Goal: Task Accomplishment & Management: Manage account settings

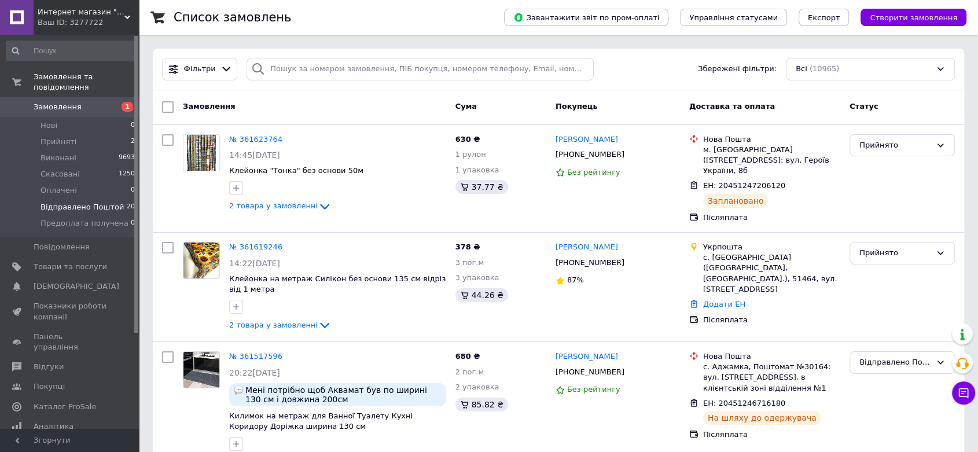
click at [65, 202] on span "Відправлено Поштой" at bounding box center [82, 207] width 83 height 10
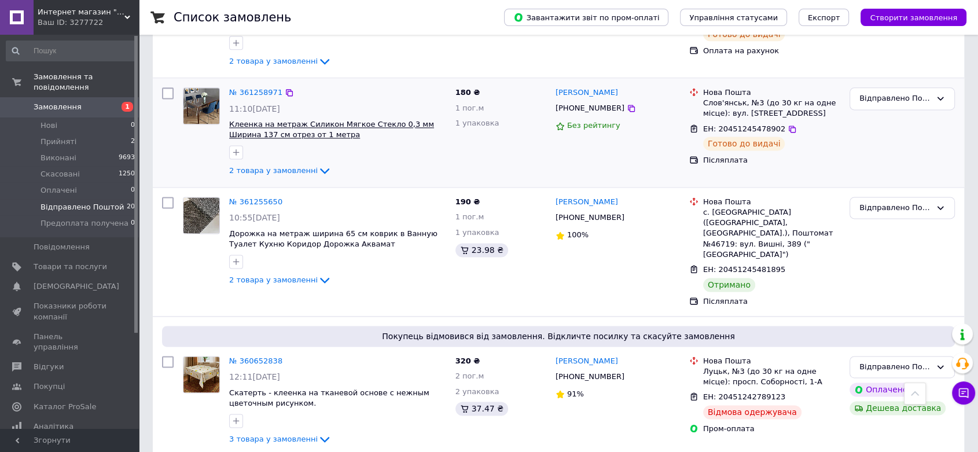
scroll to position [1672, 0]
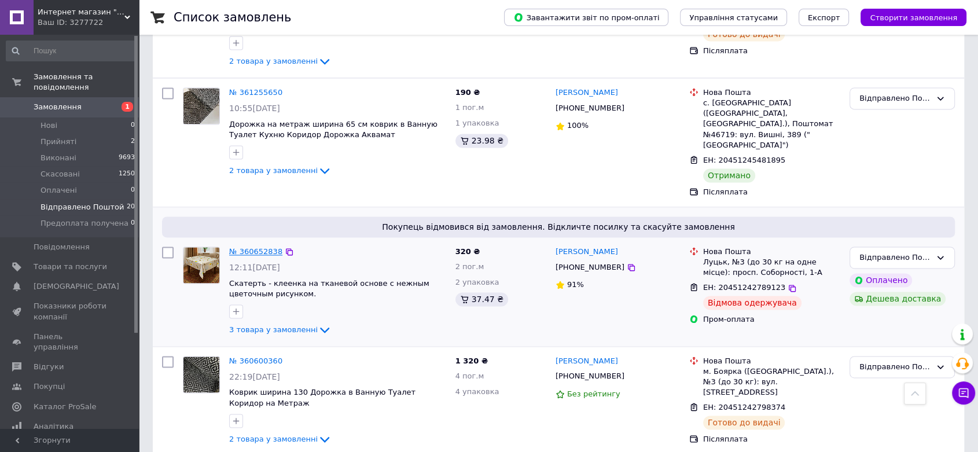
click at [256, 247] on link "№ 360652838" at bounding box center [255, 251] width 53 height 9
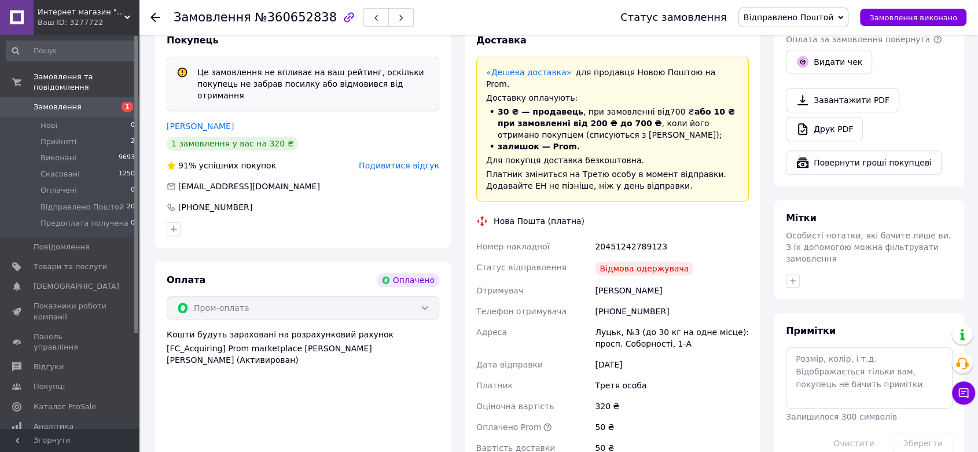
scroll to position [505, 0]
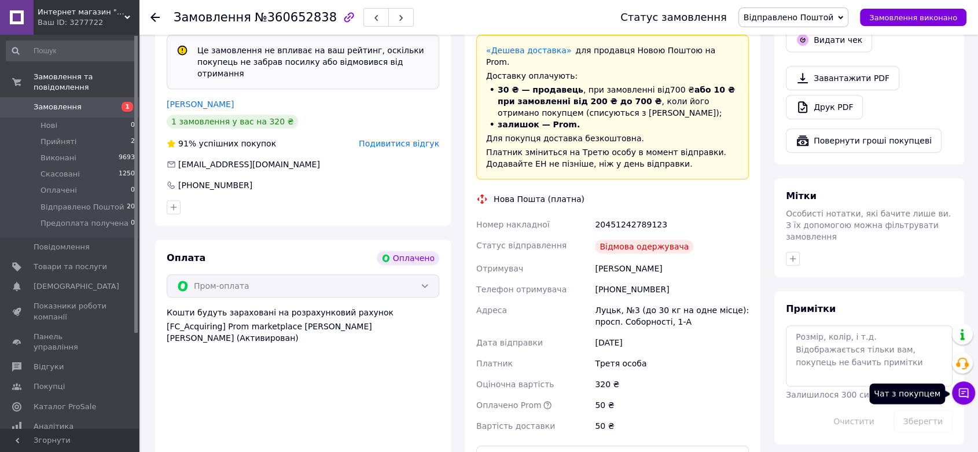
click at [962, 396] on icon at bounding box center [964, 393] width 12 height 12
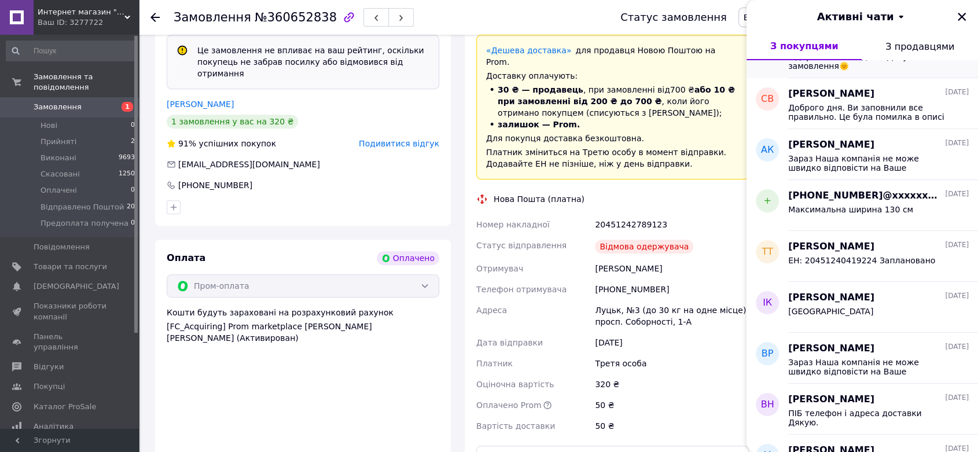
scroll to position [321, 0]
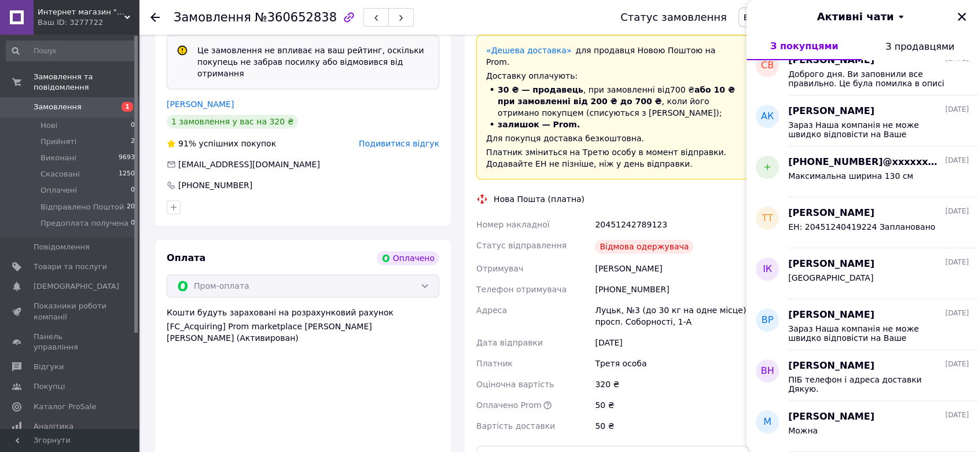
click at [438, 366] on div "Оплата Оплачено Пром-оплата Кошти будуть зараховані на розрахунковий рахунок [F…" at bounding box center [303, 360] width 296 height 241
click at [961, 24] on div "Активні чати" at bounding box center [863, 16] width 232 height 32
click at [963, 18] on icon "Закрити" at bounding box center [962, 17] width 8 height 8
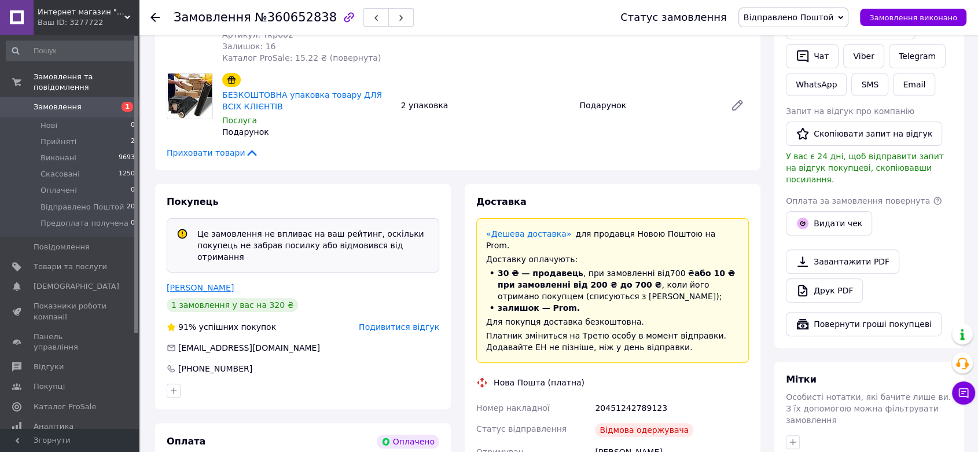
click at [214, 283] on link "[PERSON_NAME]" at bounding box center [200, 287] width 67 height 9
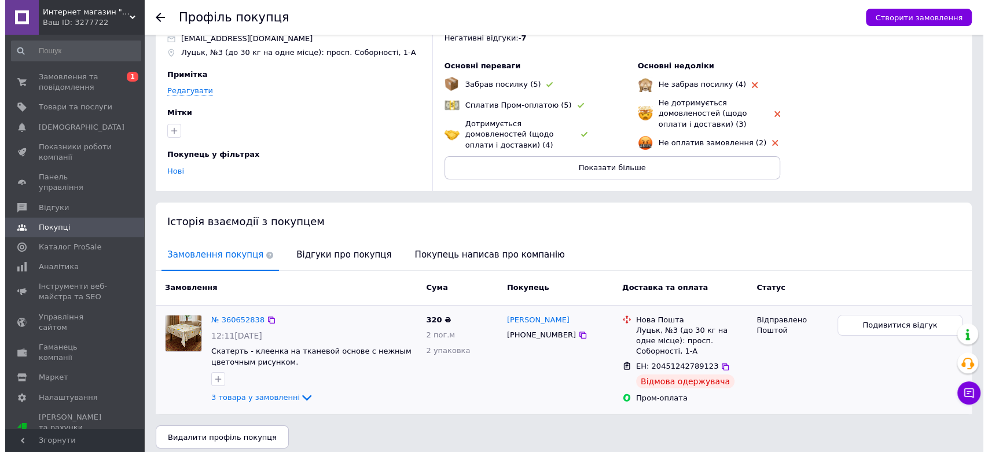
scroll to position [68, 0]
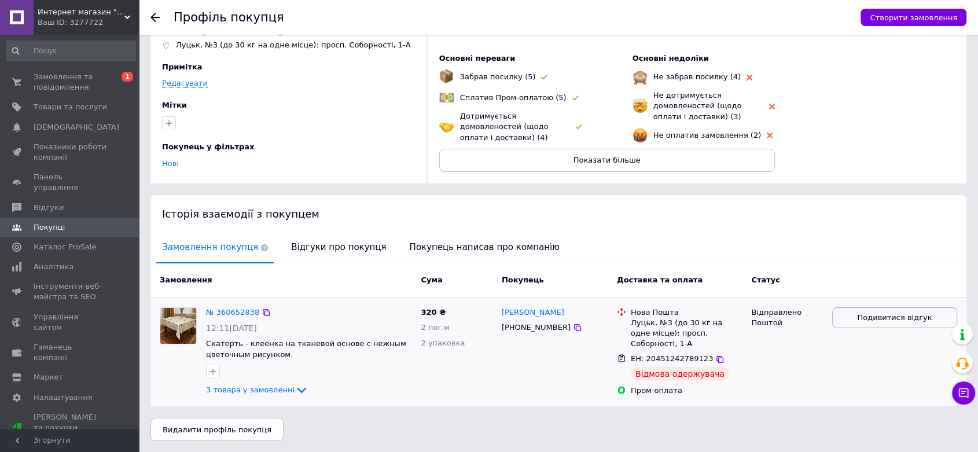
click at [871, 315] on span "Подивитися відгук" at bounding box center [894, 318] width 75 height 11
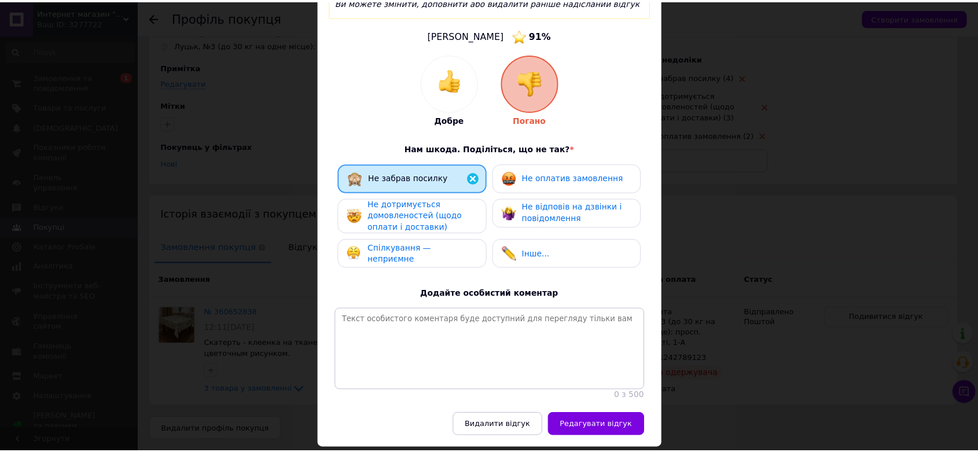
scroll to position [129, 0]
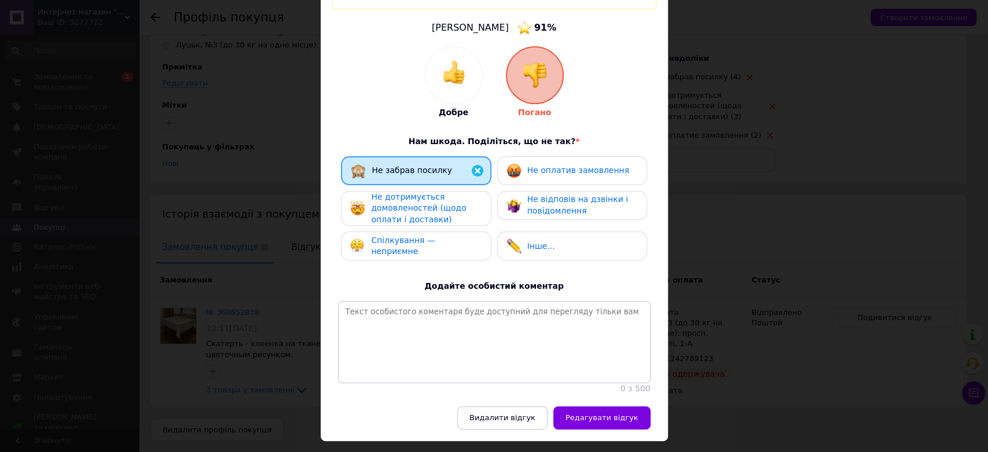
click at [451, 202] on div "Не дотримується домовленостей (щодо оплати і доставки)" at bounding box center [426, 209] width 110 height 34
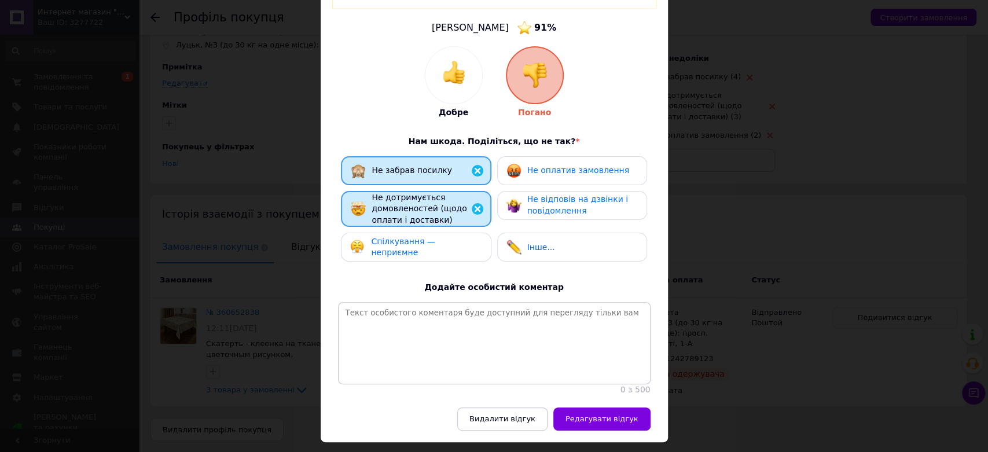
click at [509, 200] on img at bounding box center [513, 205] width 15 height 15
click at [535, 166] on span "Не оплатив замовлення" at bounding box center [578, 170] width 102 height 9
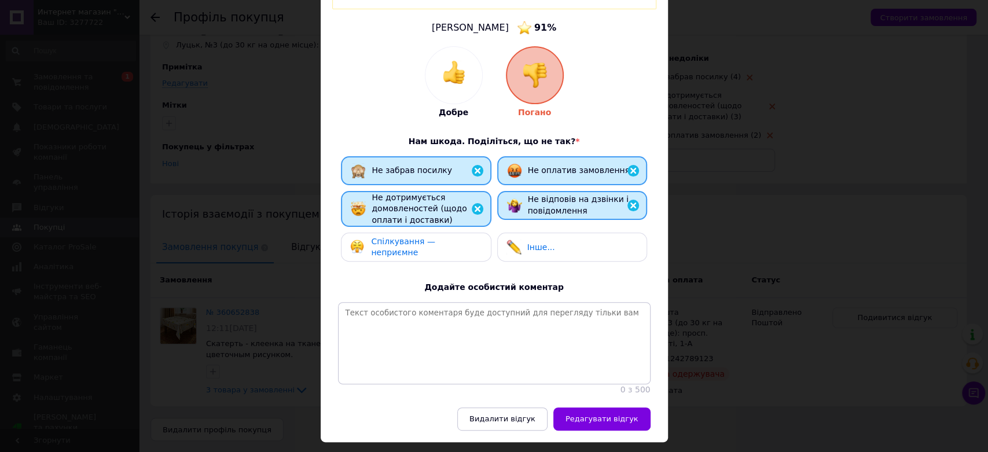
click at [426, 237] on span "Спілкування — неприємне" at bounding box center [403, 247] width 64 height 21
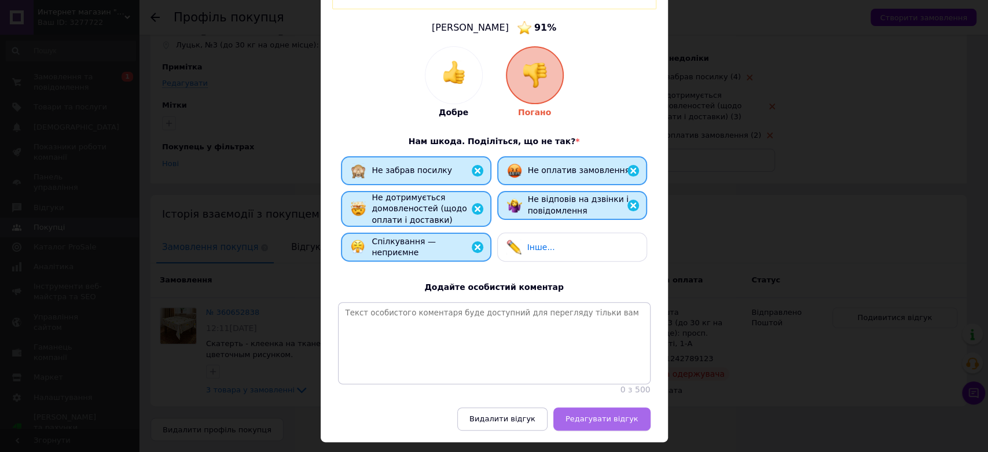
click at [625, 418] on span "Редагувати відгук" at bounding box center [602, 418] width 73 height 9
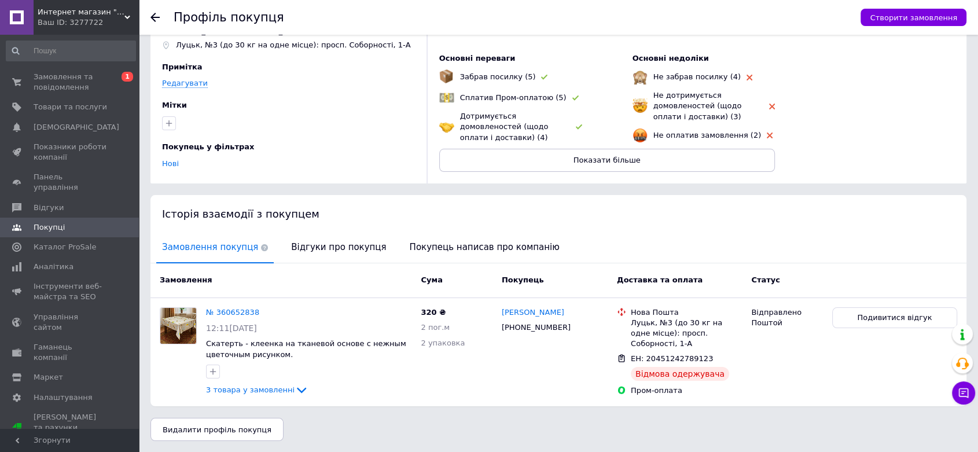
click at [894, 111] on div "91% Замовлення на [DOMAIN_NAME] та [DOMAIN_NAME]: успішні за 12 міс - 70 , всьо…" at bounding box center [691, 80] width 528 height 205
click at [74, 78] on span "Замовлення та повідомлення" at bounding box center [71, 82] width 74 height 21
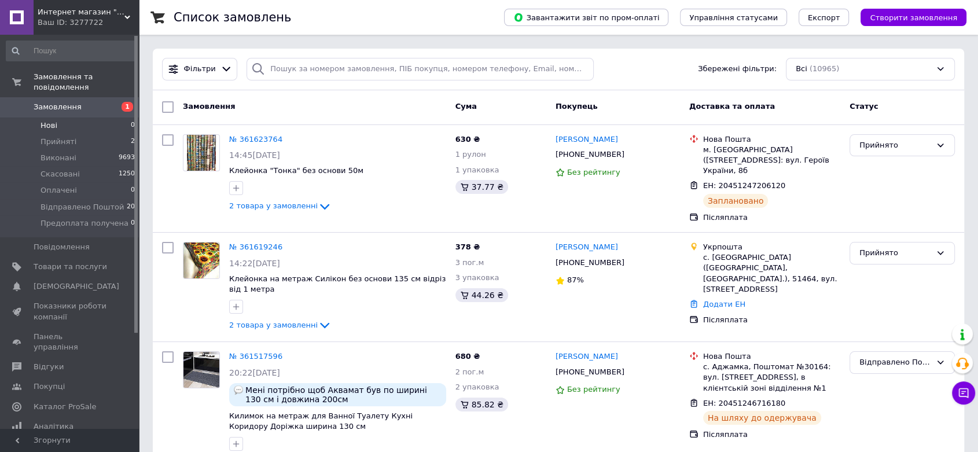
click at [38, 119] on li "Нові 0" at bounding box center [71, 126] width 142 height 16
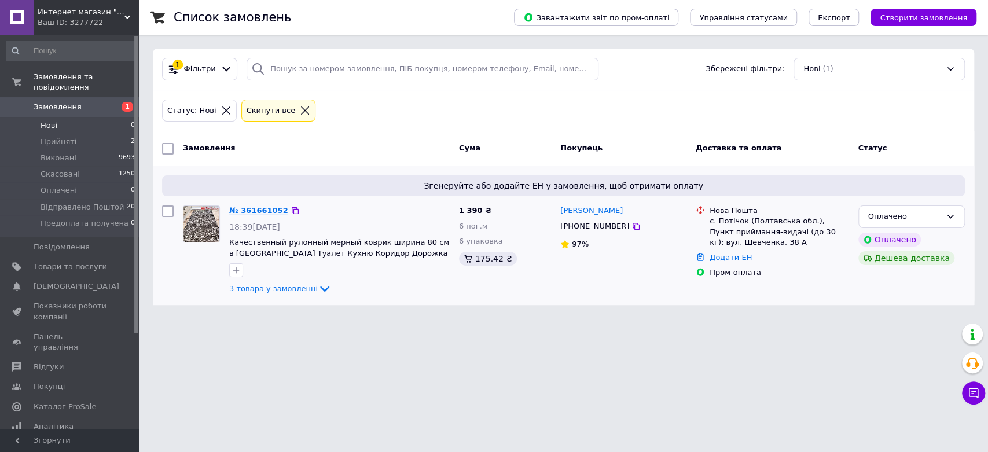
click at [253, 209] on link "№ 361661052" at bounding box center [258, 210] width 59 height 9
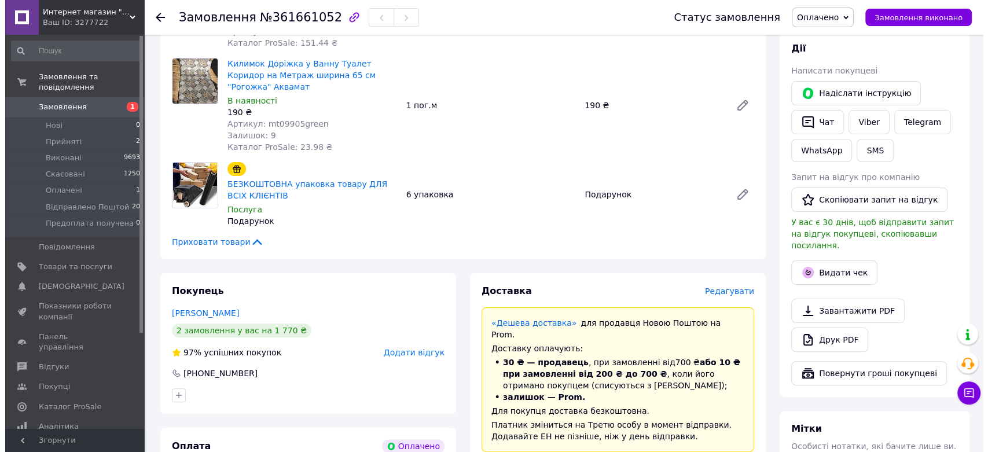
scroll to position [257, 0]
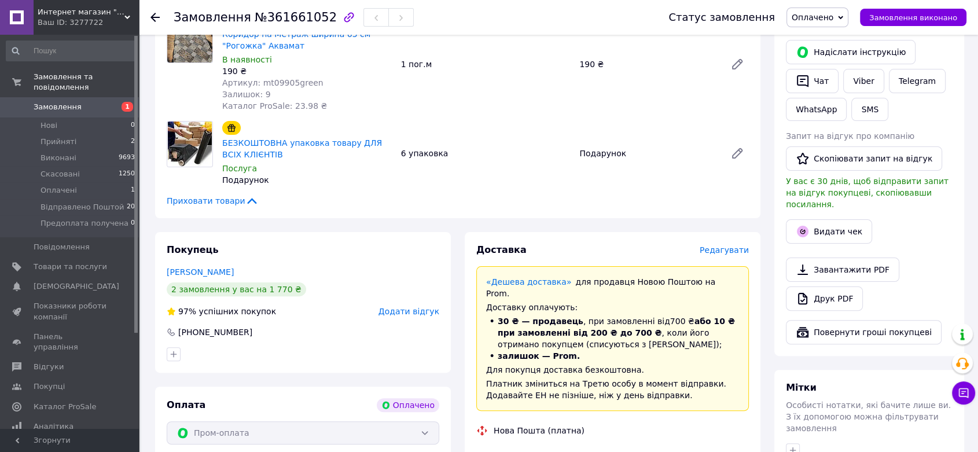
click at [729, 245] on span "Редагувати" at bounding box center [724, 249] width 49 height 9
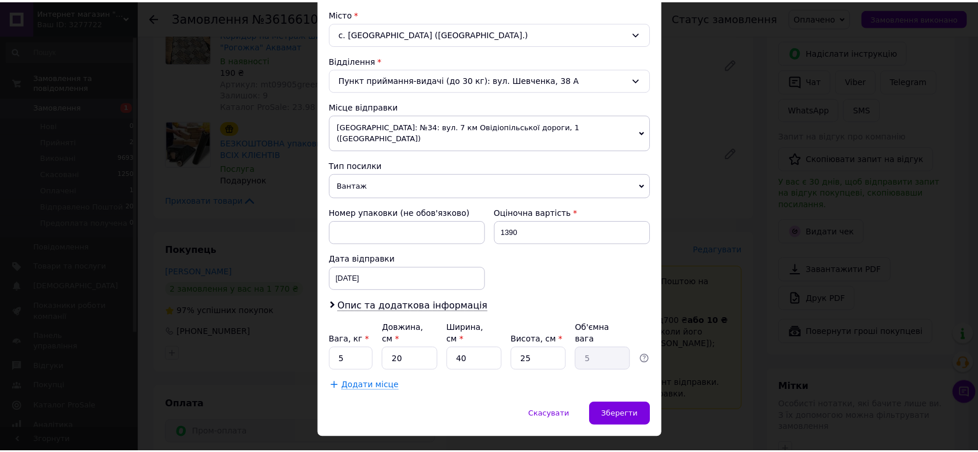
scroll to position [314, 0]
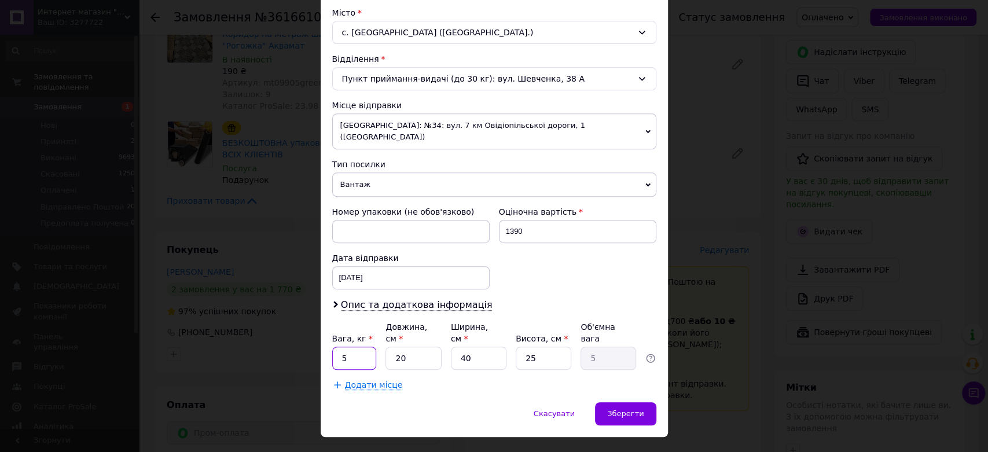
click at [354, 347] on input "5" at bounding box center [354, 358] width 45 height 23
type input "10"
click at [411, 347] on input "20" at bounding box center [414, 358] width 56 height 23
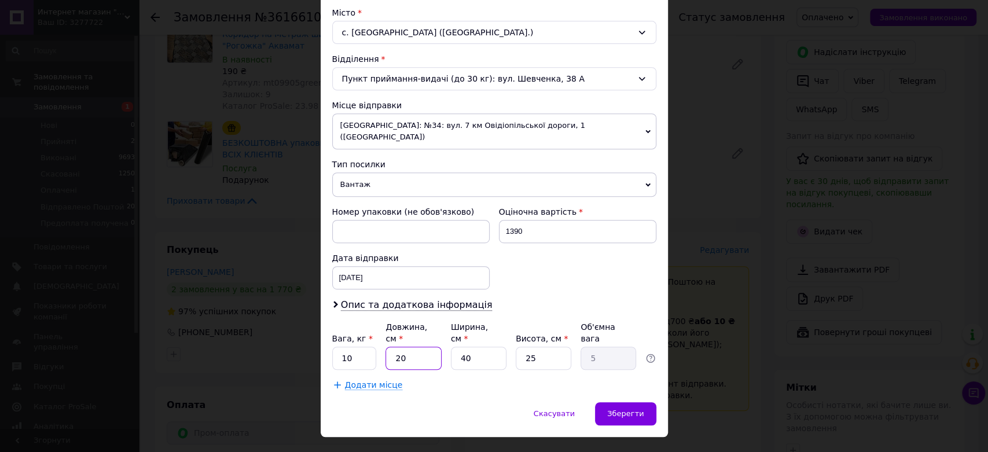
type input "8"
type input "2"
type input "80"
type input "20"
type input "80"
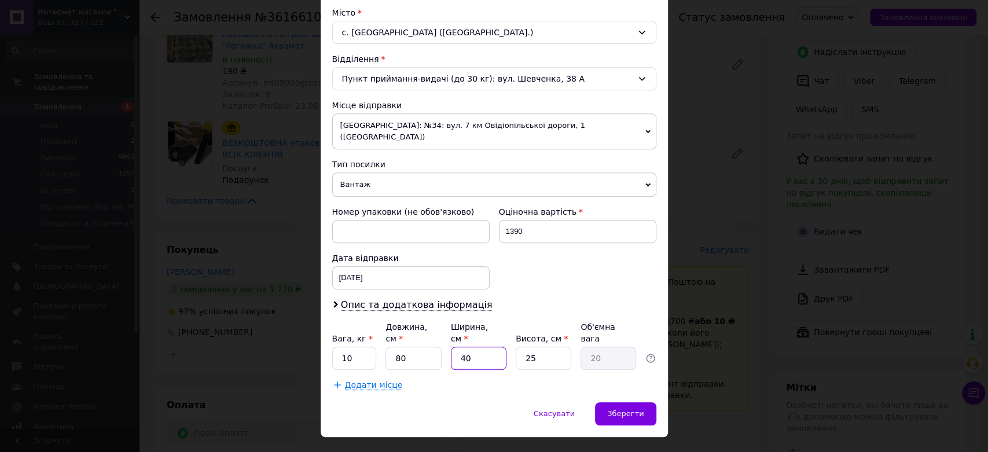
type input "2"
type input "1"
type input "20"
type input "10"
type input "20"
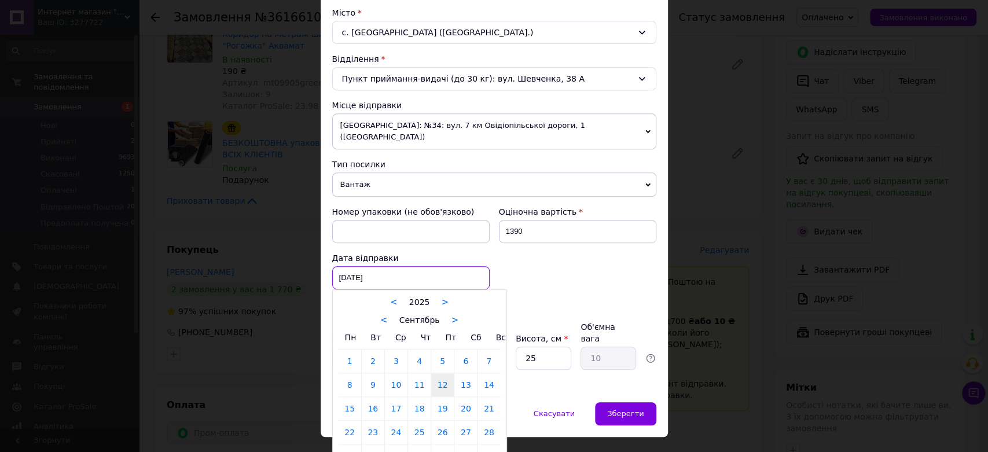
click at [416, 266] on div "[DATE] < 2025 > < Сентябрь > Пн Вт Ср Чт Пт Сб Вс 1 2 3 4 5 6 7 8 9 10 11 12 13…" at bounding box center [410, 277] width 157 height 23
click at [346, 402] on link "15" at bounding box center [350, 408] width 23 height 23
type input "[DATE]"
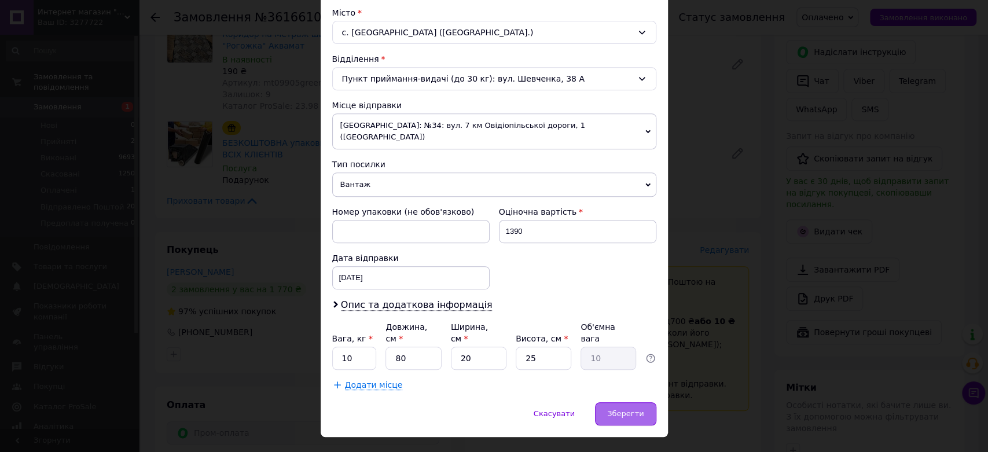
click at [616, 409] on span "Зберегти" at bounding box center [625, 413] width 36 height 9
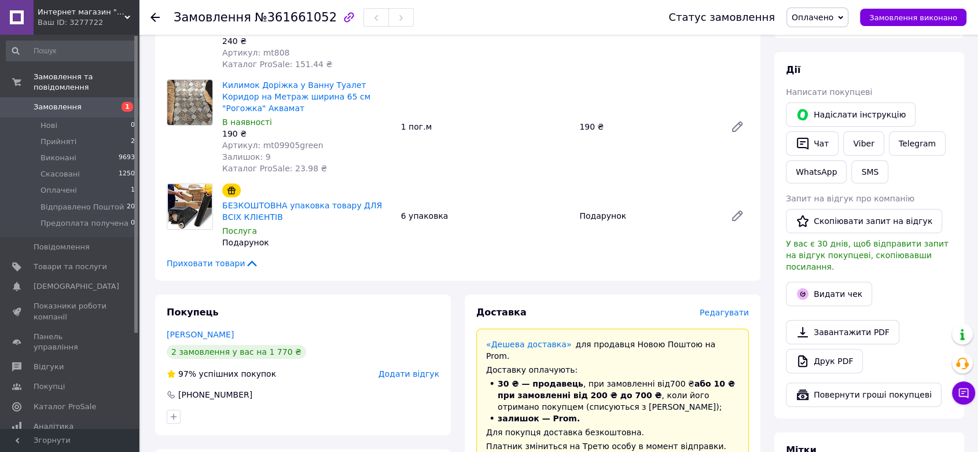
scroll to position [193, 0]
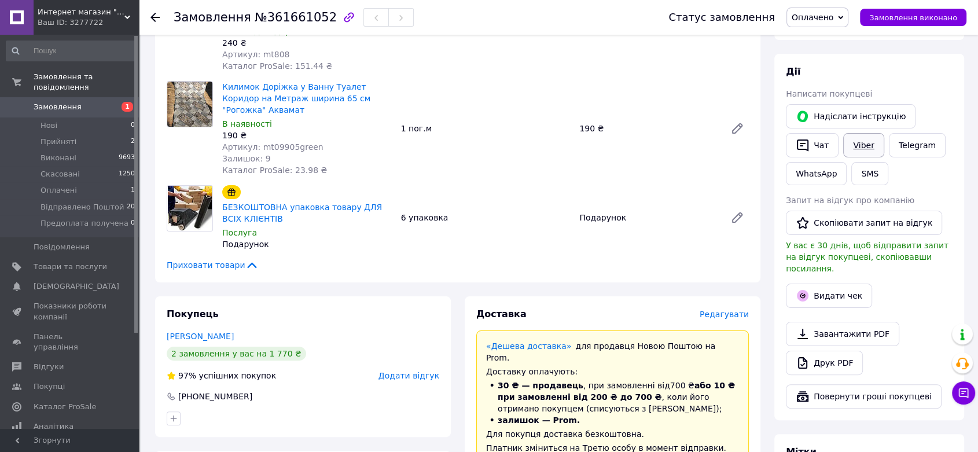
click at [864, 150] on link "Viber" at bounding box center [863, 145] width 41 height 24
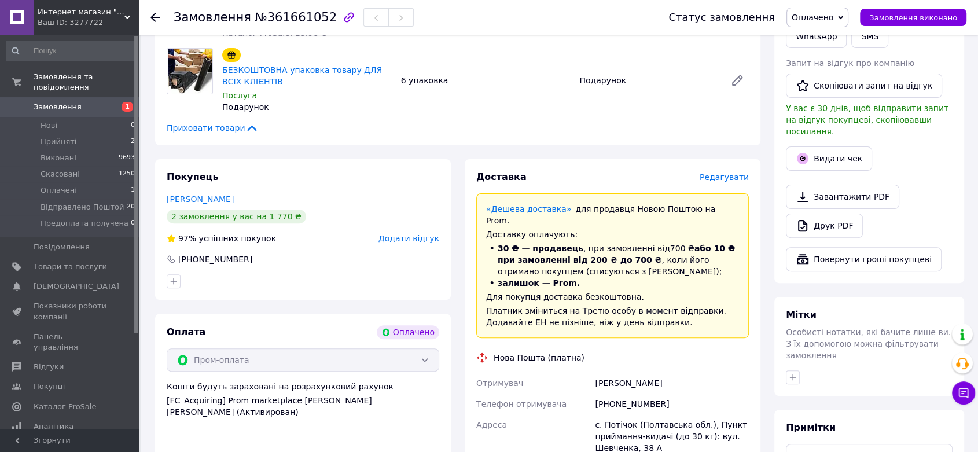
scroll to position [450, 0]
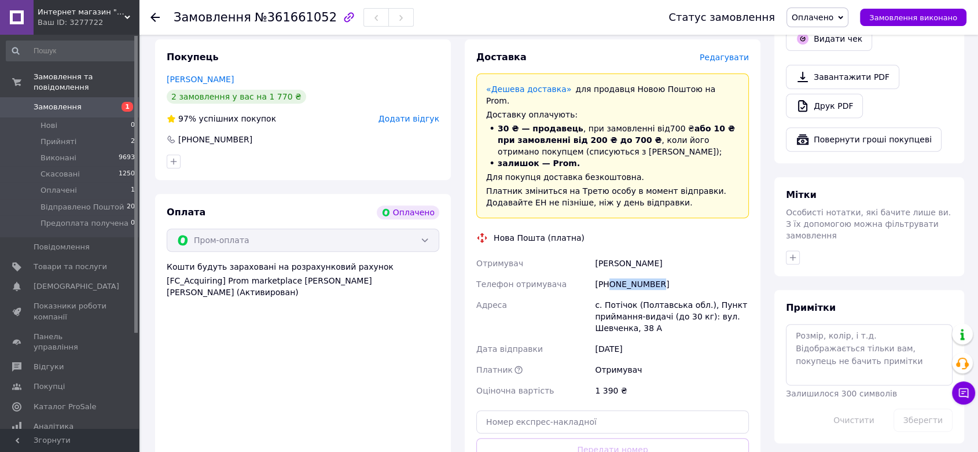
drag, startPoint x: 663, startPoint y: 247, endPoint x: 607, endPoint y: 247, distance: 56.2
click at [607, 274] on div "[PHONE_NUMBER]" at bounding box center [672, 284] width 159 height 21
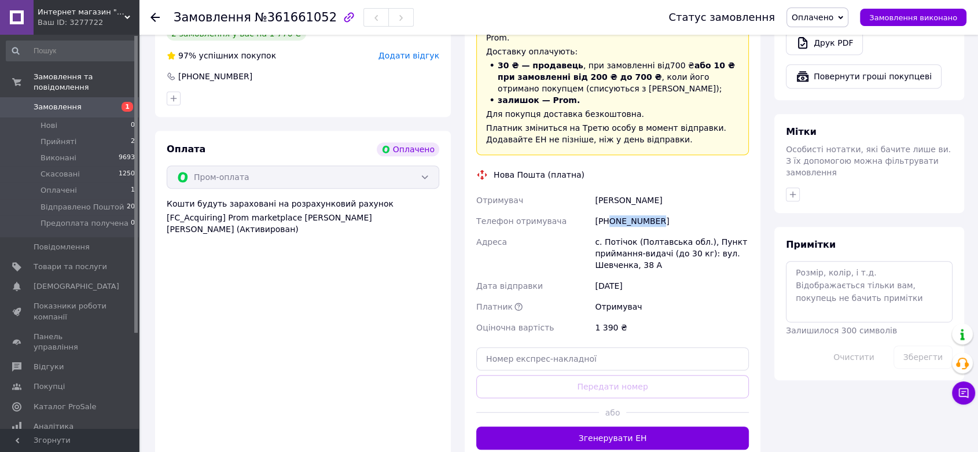
scroll to position [514, 0]
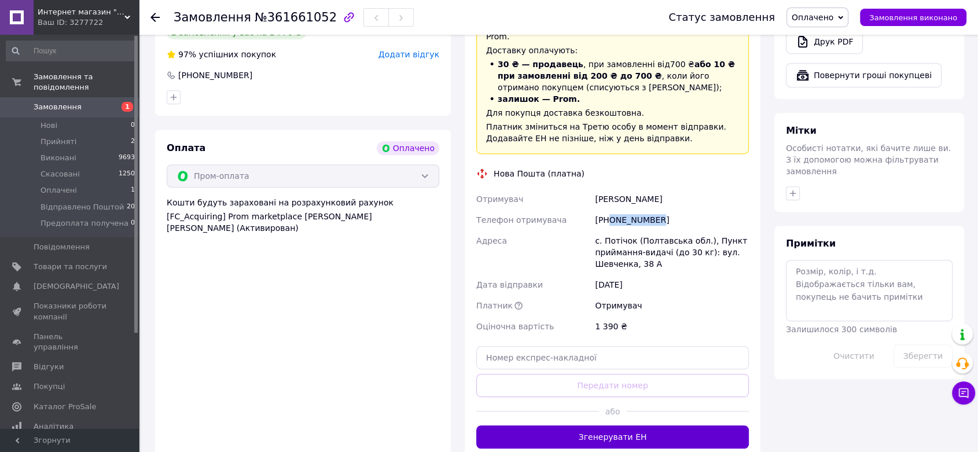
click at [616, 425] on button "Згенерувати ЕН" at bounding box center [612, 436] width 273 height 23
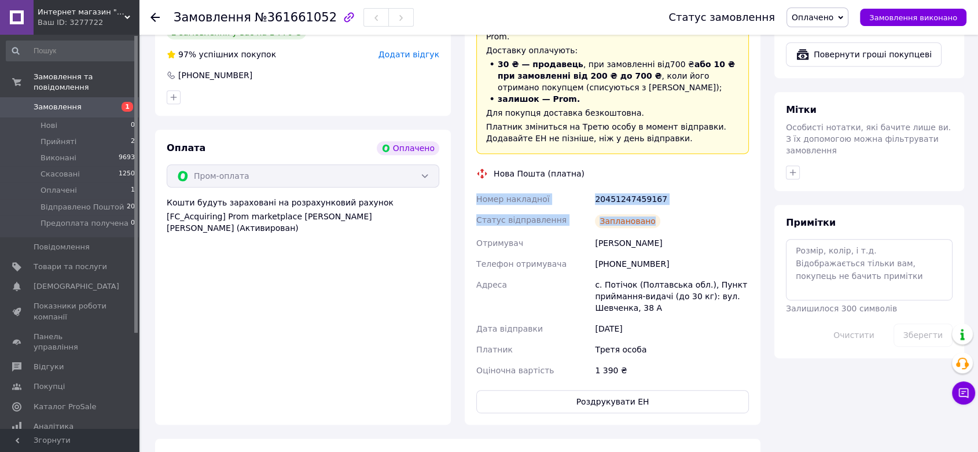
drag, startPoint x: 662, startPoint y: 181, endPoint x: 472, endPoint y: 152, distance: 191.4
click at [472, 152] on div "Доставка Редагувати «Дешева доставка»   для продавця [GEOGRAPHIC_DATA] на Prom.…" at bounding box center [613, 200] width 296 height 450
copy div "Номер накладної 20451247459167 Статус відправлення Заплановано"
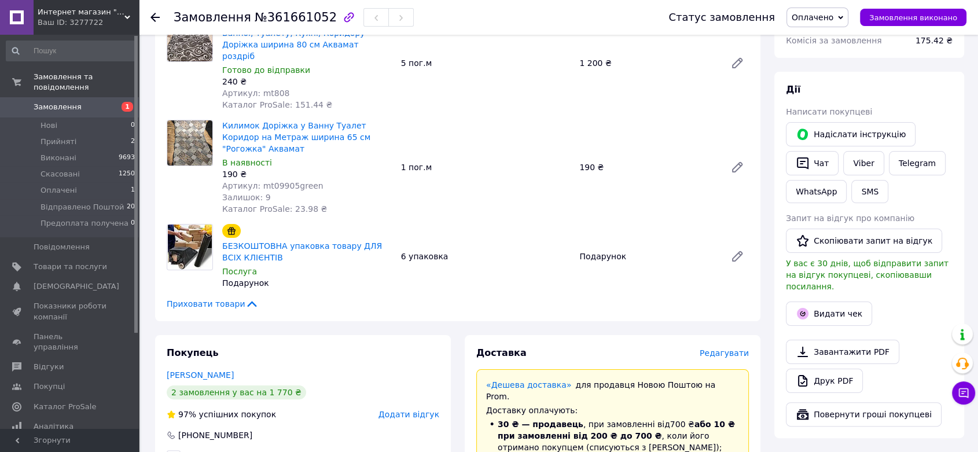
scroll to position [129, 0]
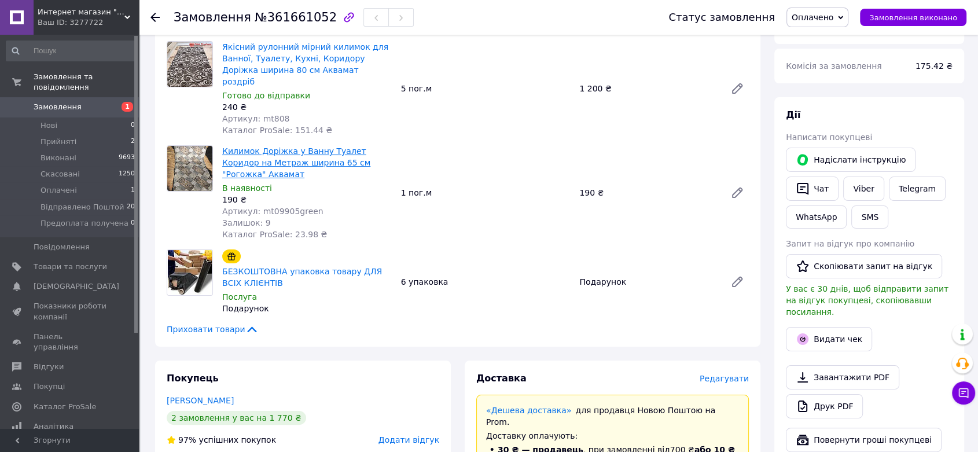
click at [342, 147] on link "Килимок Доріжка у Ванну Туалет Коридор на Метраж ширина 65 см "Рогожка" Аквамат" at bounding box center [296, 162] width 148 height 32
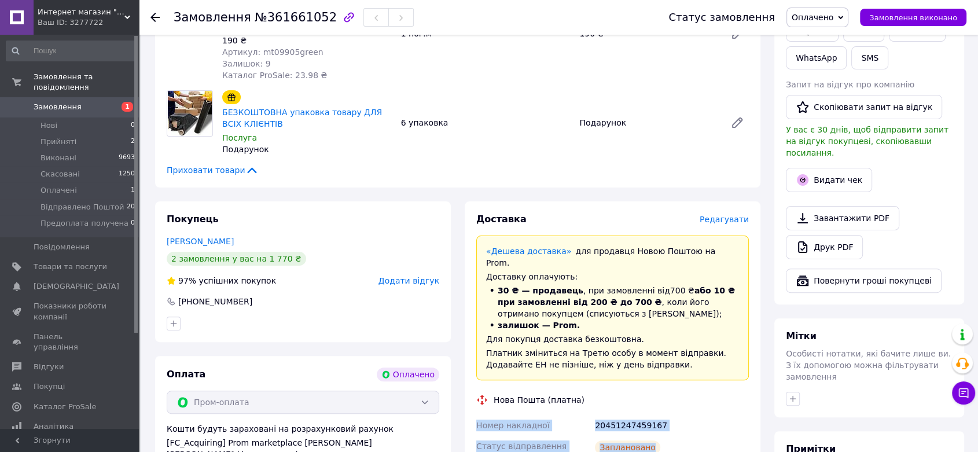
scroll to position [386, 0]
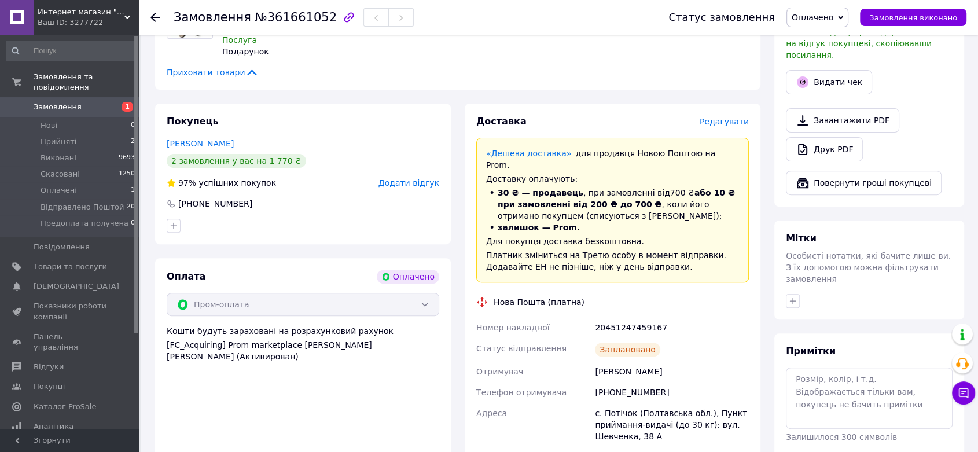
click at [578, 296] on div "Нова Пошта (платна)" at bounding box center [612, 302] width 278 height 12
drag, startPoint x: 657, startPoint y: 292, endPoint x: 640, endPoint y: 294, distance: 16.9
click at [640, 317] on div "20451247459167" at bounding box center [672, 327] width 159 height 21
copy div "9167"
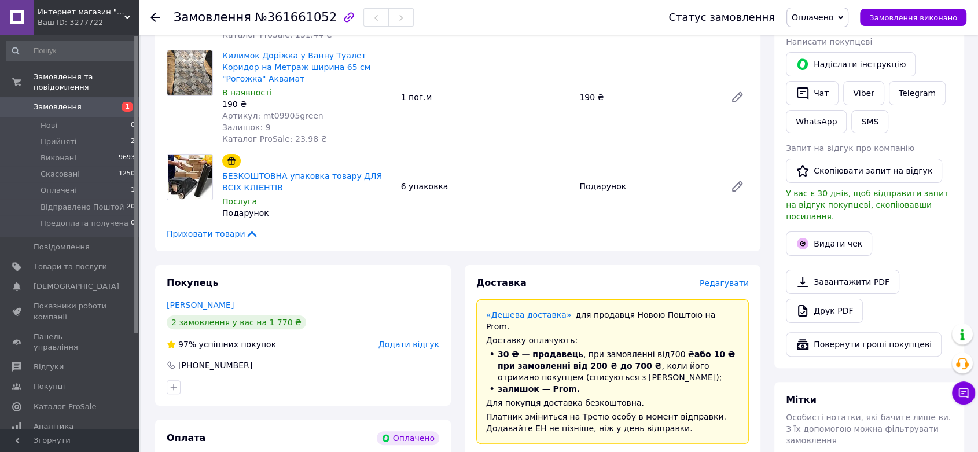
scroll to position [129, 0]
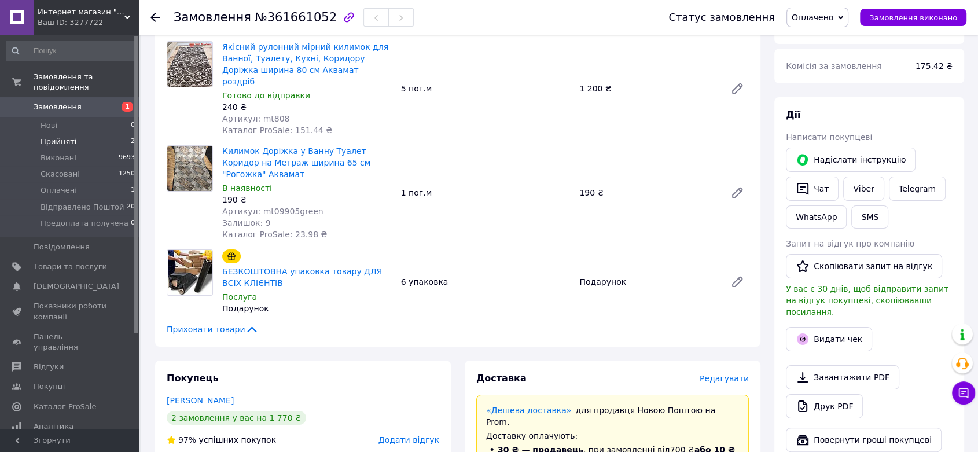
click at [85, 134] on li "Прийняті 2" at bounding box center [71, 142] width 142 height 16
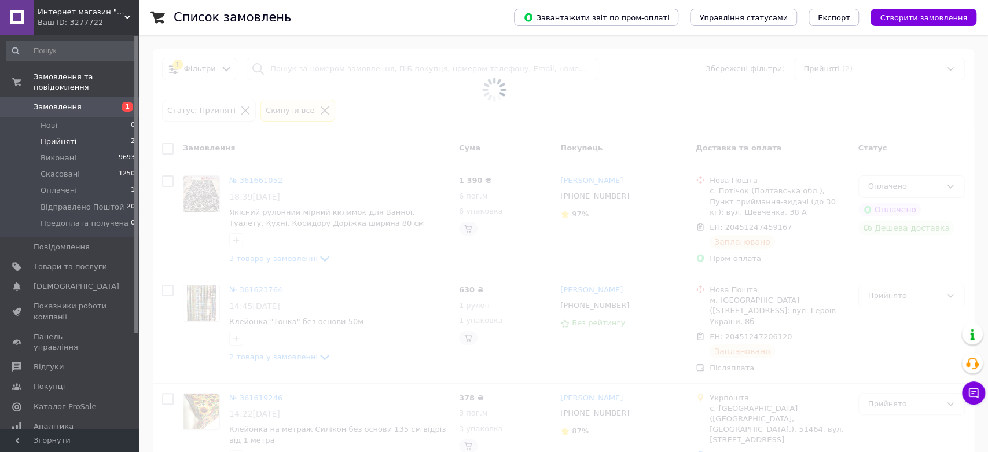
click at [250, 346] on span at bounding box center [494, 226] width 988 height 452
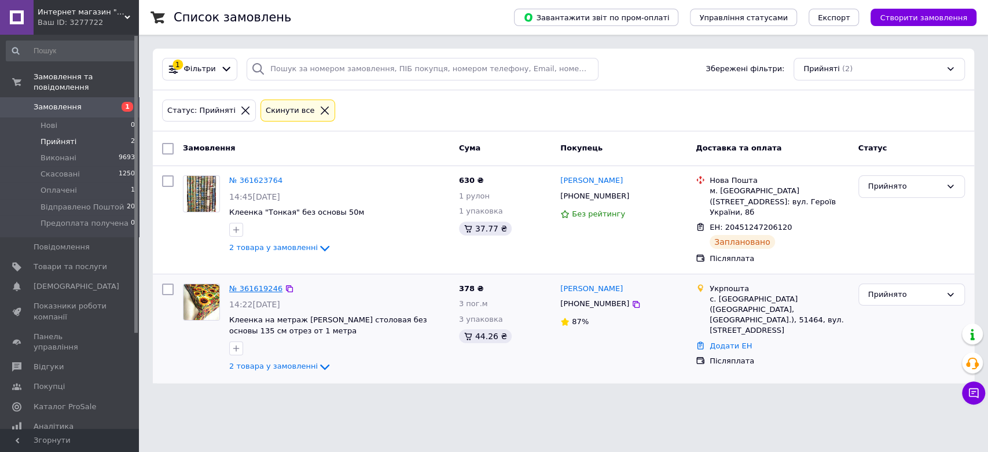
click at [255, 284] on link "№ 361619246" at bounding box center [255, 288] width 53 height 9
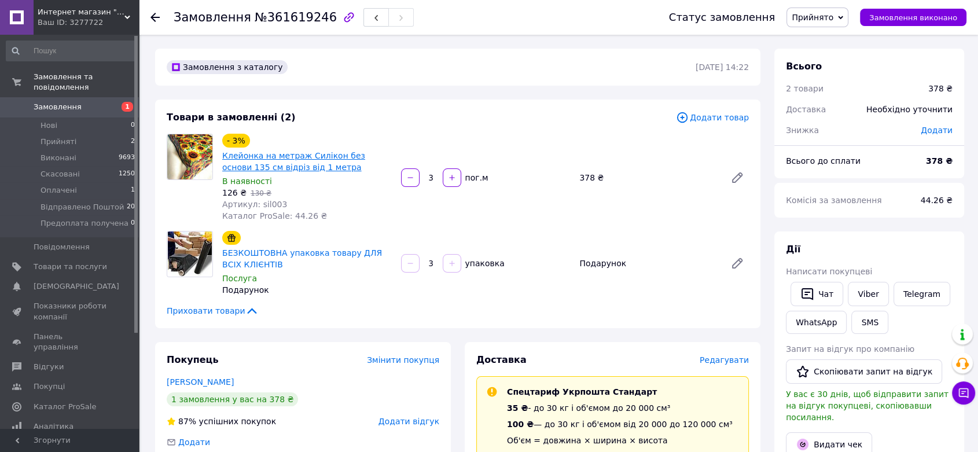
click at [292, 158] on link "Клейонка на метраж Силікон без основи 135 см відріз від 1 метра" at bounding box center [293, 161] width 143 height 21
click at [739, 357] on span "Редагувати" at bounding box center [724, 359] width 49 height 9
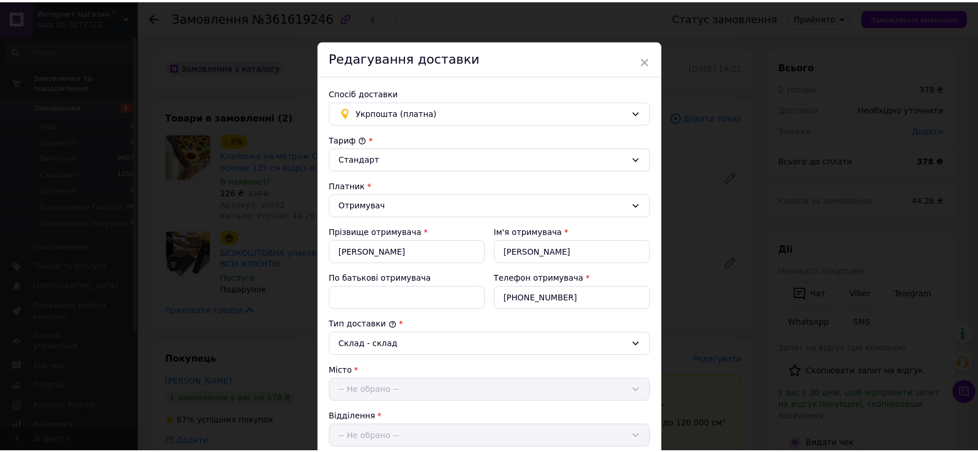
scroll to position [364, 0]
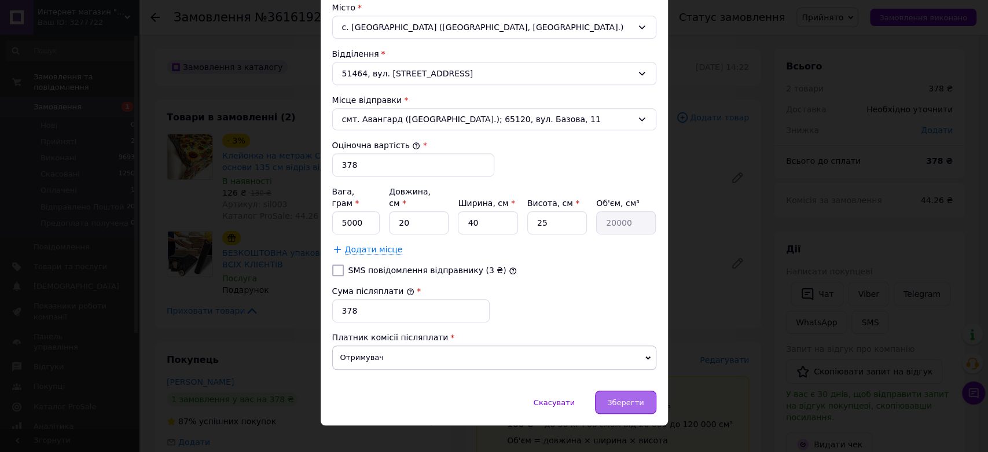
click at [610, 391] on div "Зберегти" at bounding box center [625, 402] width 61 height 23
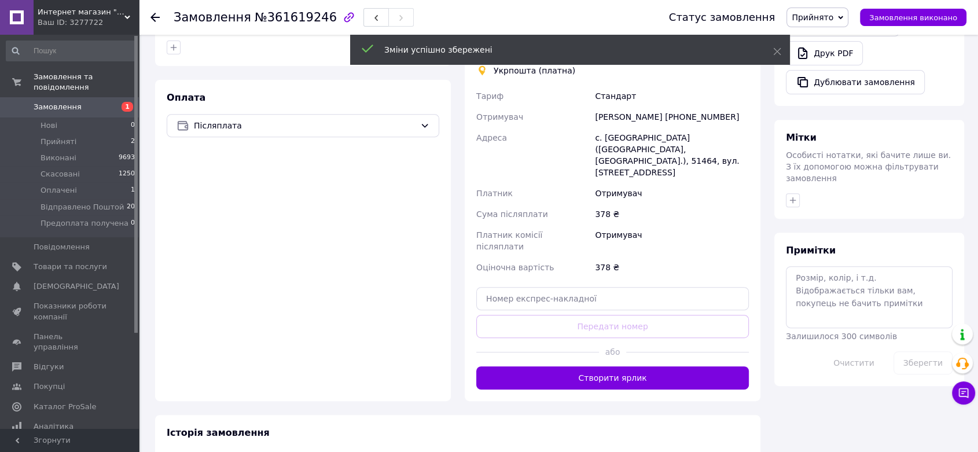
scroll to position [450, 0]
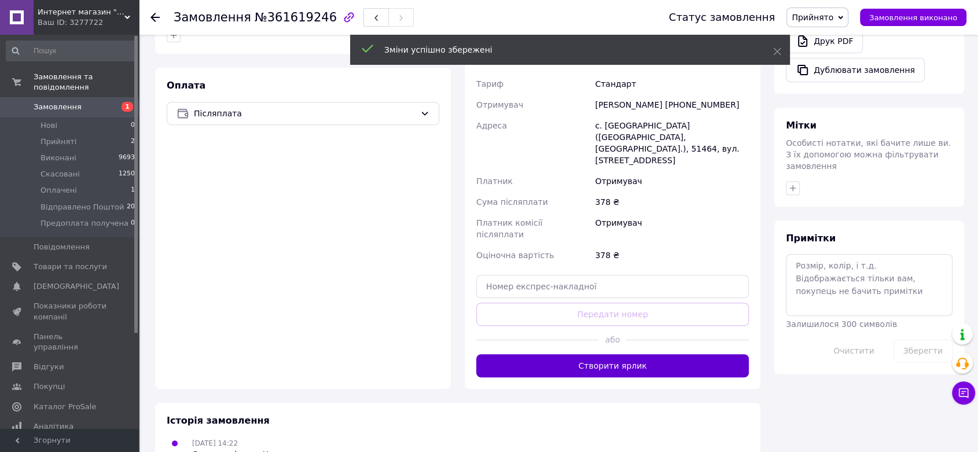
click at [621, 354] on button "Створити ярлик" at bounding box center [612, 365] width 273 height 23
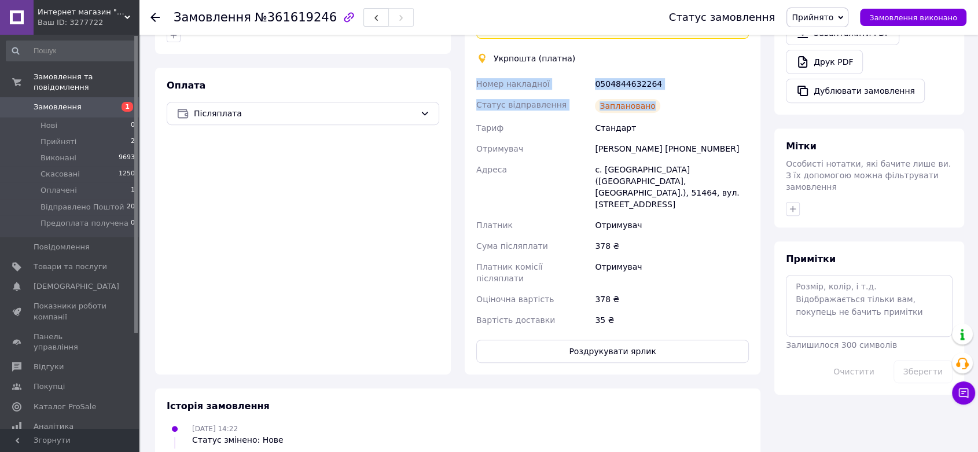
drag, startPoint x: 662, startPoint y: 102, endPoint x: 472, endPoint y: 73, distance: 192.6
click at [472, 73] on div "Доставка Редагувати Спецтариф Укрпошта Стандарт 35 ₴ - до 30 кг і об'ємом до 20…" at bounding box center [613, 133] width 296 height 482
copy div "Номер накладної 0504844632264 Статус відправлення Заплановано"
click at [625, 215] on div "Отримувач" at bounding box center [672, 225] width 159 height 21
click at [634, 81] on div "0504844632264" at bounding box center [672, 84] width 159 height 21
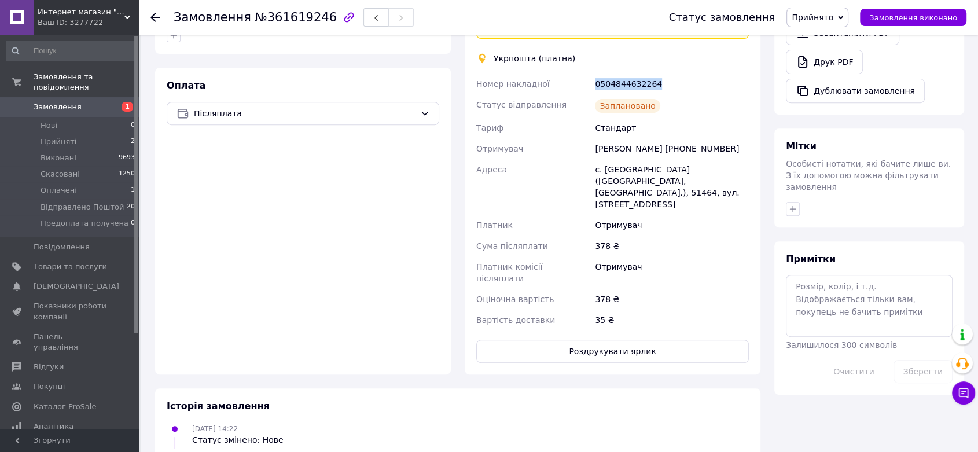
click at [634, 81] on div "0504844632264" at bounding box center [672, 84] width 159 height 21
copy div "0504844632264"
